Goal: Task Accomplishment & Management: Complete application form

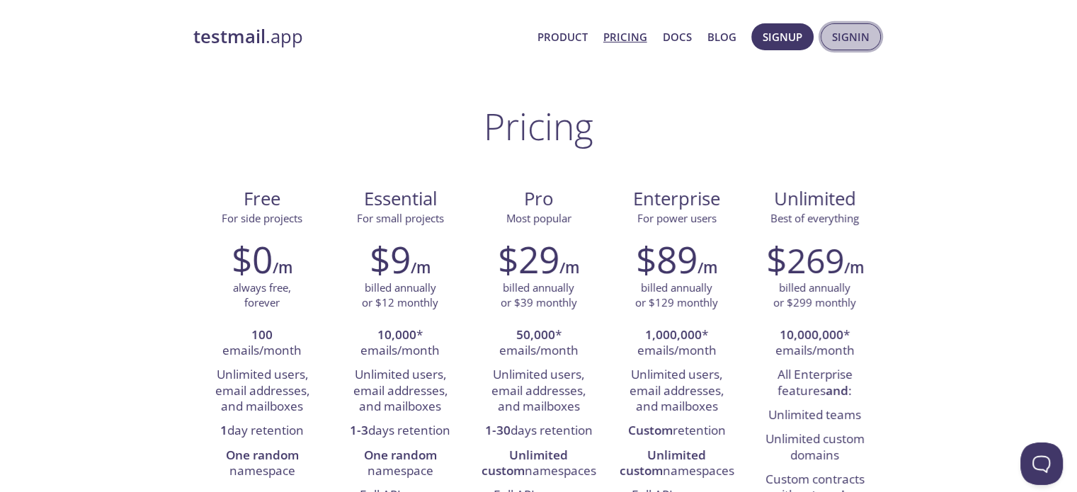
click at [845, 38] on span "Signin" at bounding box center [851, 37] width 38 height 18
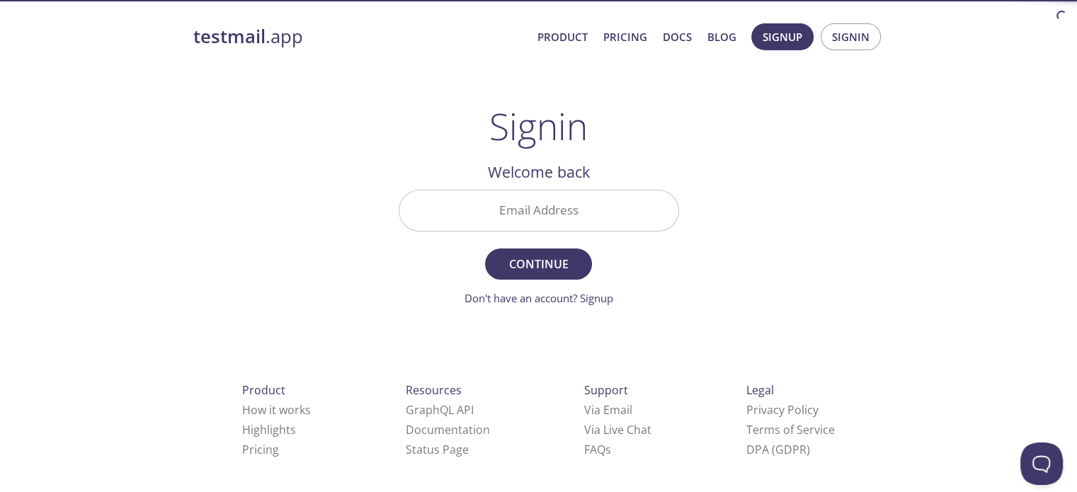
click at [599, 190] on div "Email Address" at bounding box center [539, 211] width 280 height 42
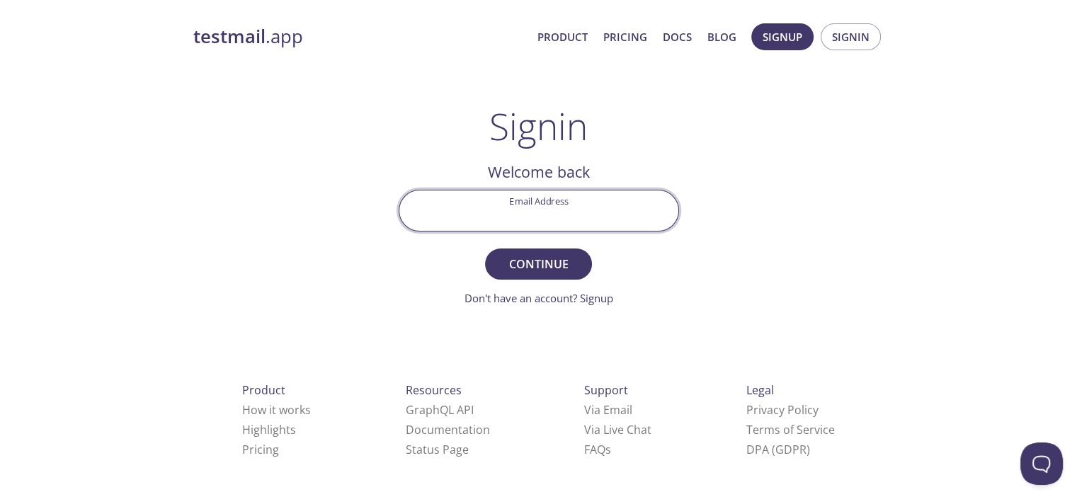
click at [589, 201] on input "Email Address" at bounding box center [538, 210] width 279 height 40
type input "[EMAIL_ADDRESS][DOMAIN_NAME]"
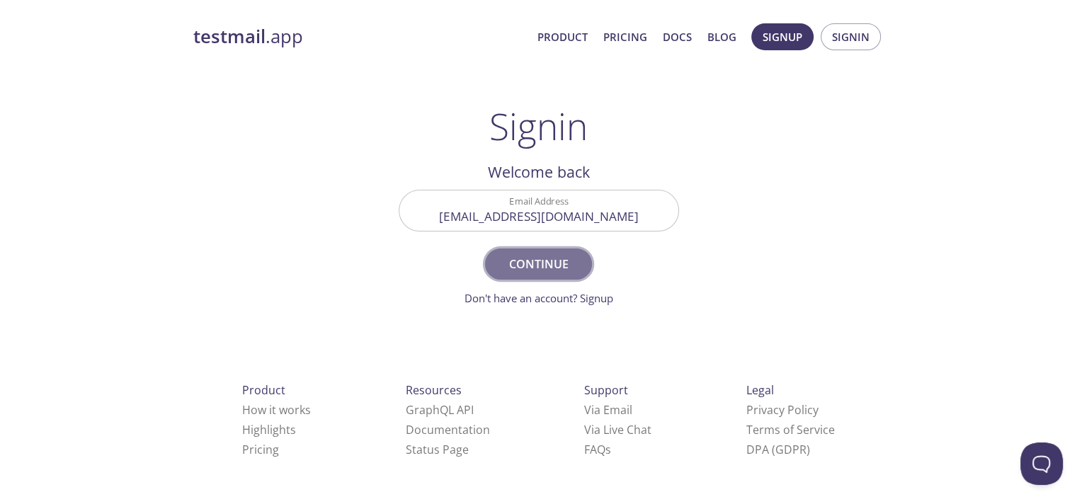
click at [566, 257] on span "Continue" at bounding box center [538, 264] width 75 height 20
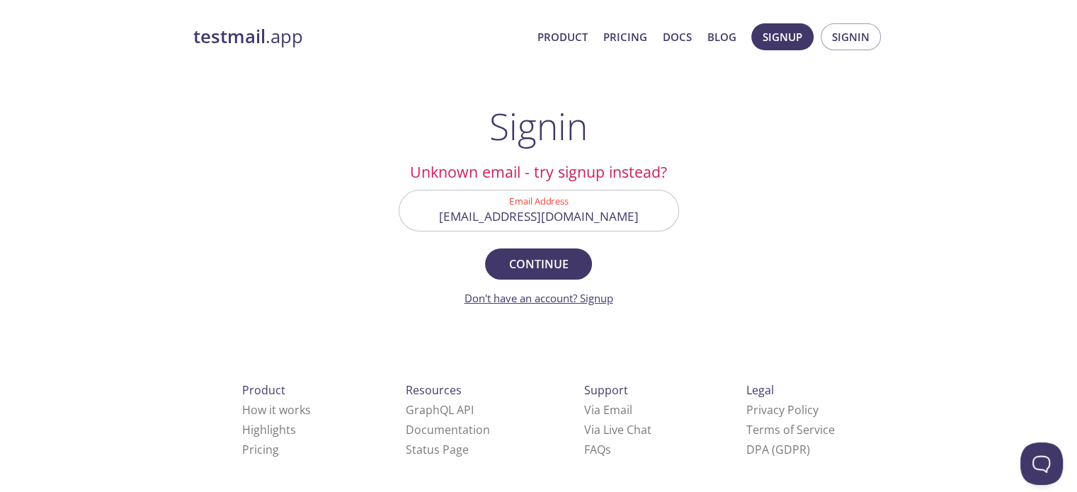
click at [593, 303] on link "Don't have an account? Signup" at bounding box center [538, 298] width 149 height 14
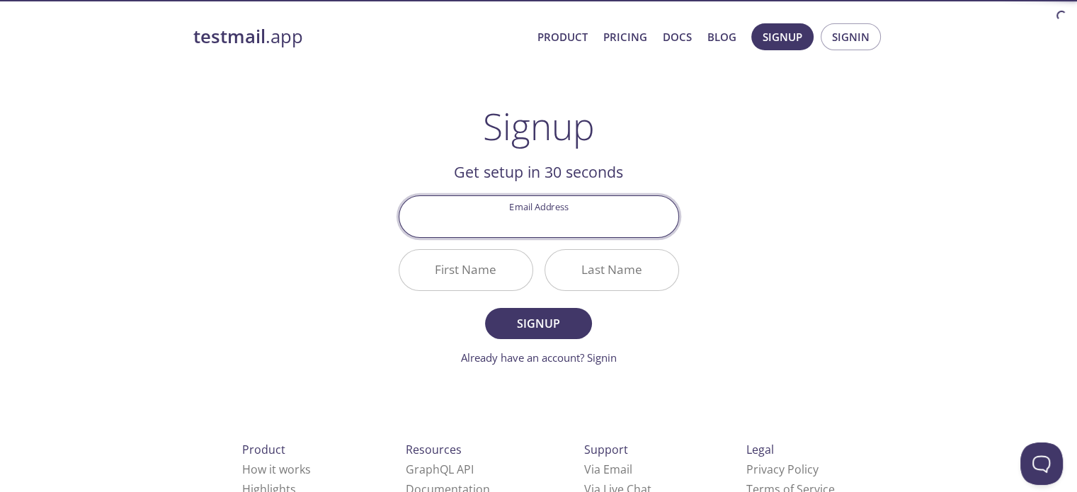
click at [570, 215] on input "Email Address" at bounding box center [538, 216] width 279 height 40
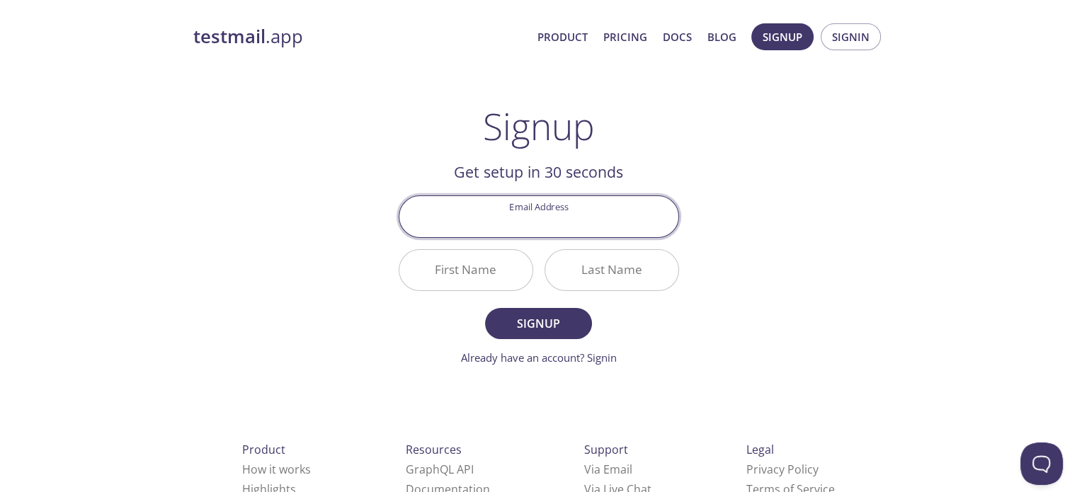
type input "[EMAIL_ADDRESS][DOMAIN_NAME]"
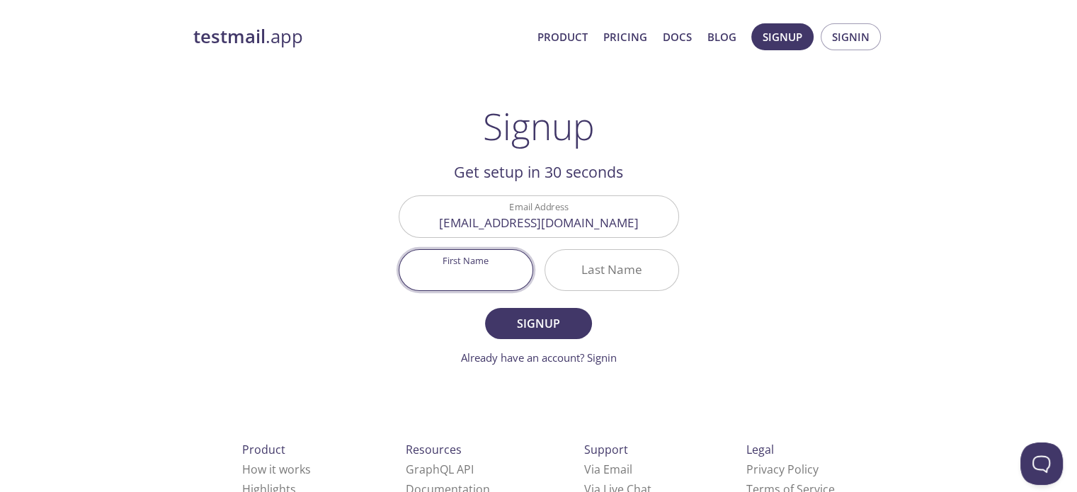
click at [462, 268] on input "First Name" at bounding box center [465, 270] width 133 height 40
click at [471, 277] on input "First Name" at bounding box center [465, 270] width 133 height 40
type input "[PERSON_NAME]"
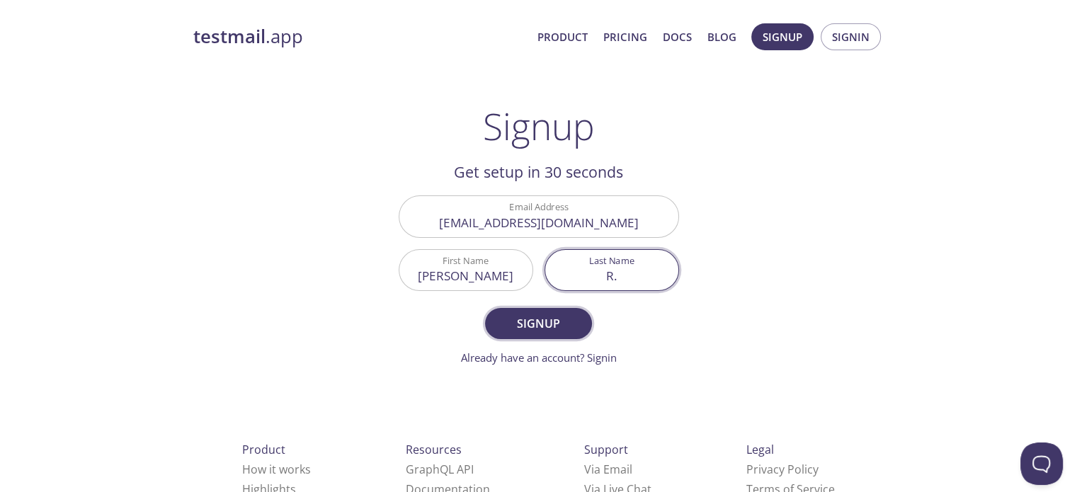
type input "R."
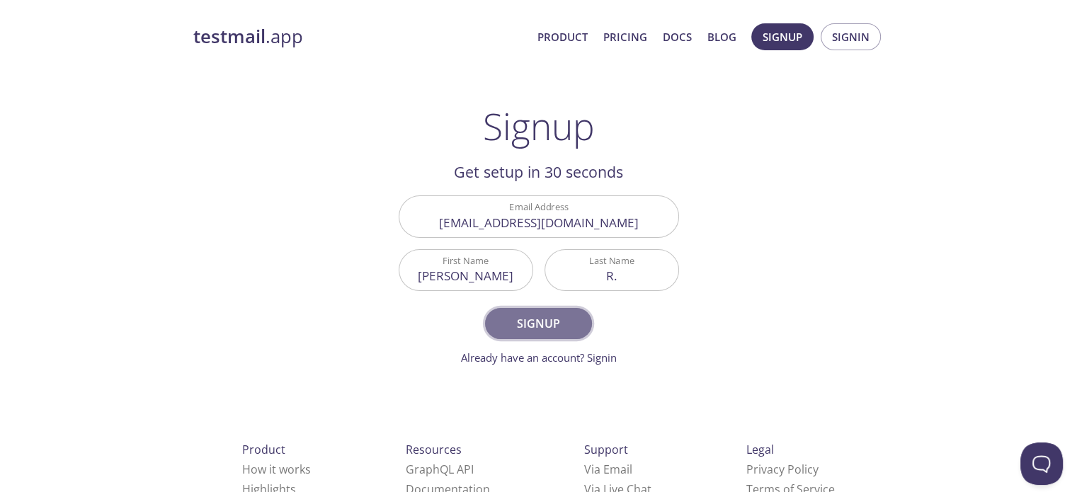
click at [503, 311] on button "Signup" at bounding box center [538, 323] width 106 height 31
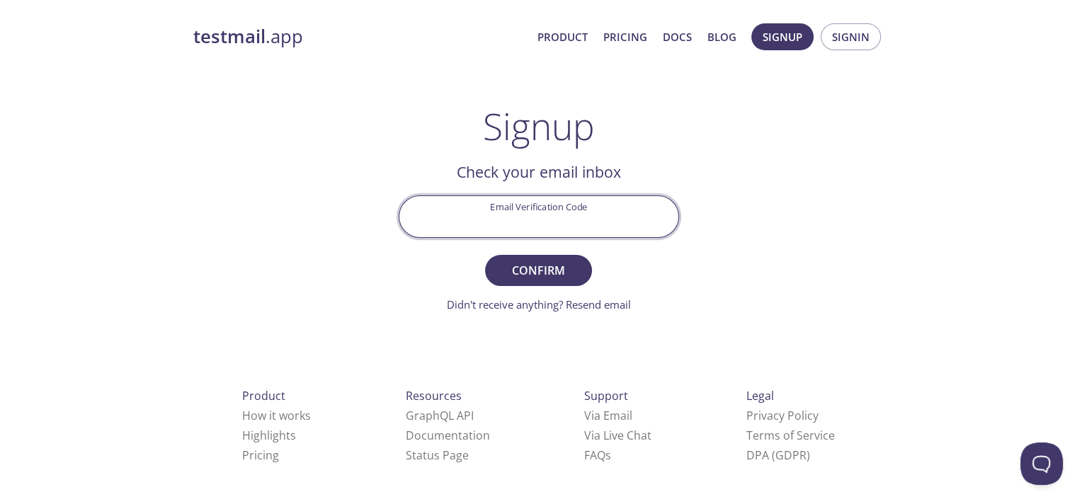
click at [559, 231] on input "Email Verification Code" at bounding box center [538, 216] width 279 height 40
paste input "6WE2RPV"
type input "6WE2RPV"
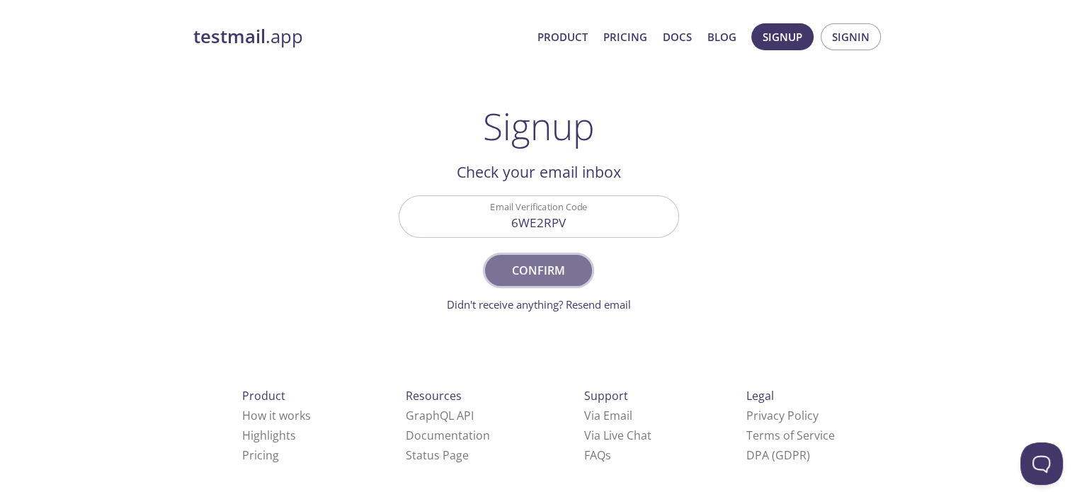
click at [522, 257] on button "Confirm" at bounding box center [538, 270] width 106 height 31
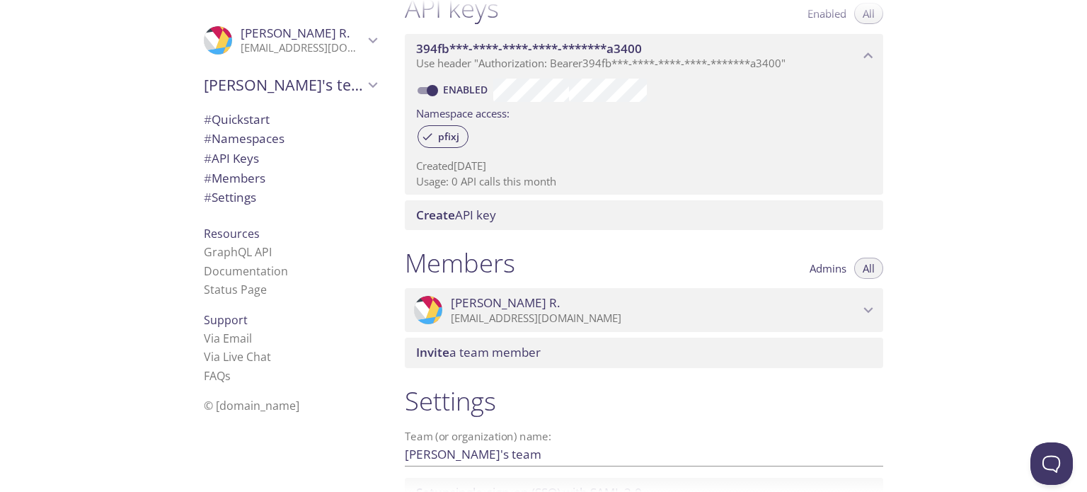
scroll to position [515, 0]
